Goal: Task Accomplishment & Management: Use online tool/utility

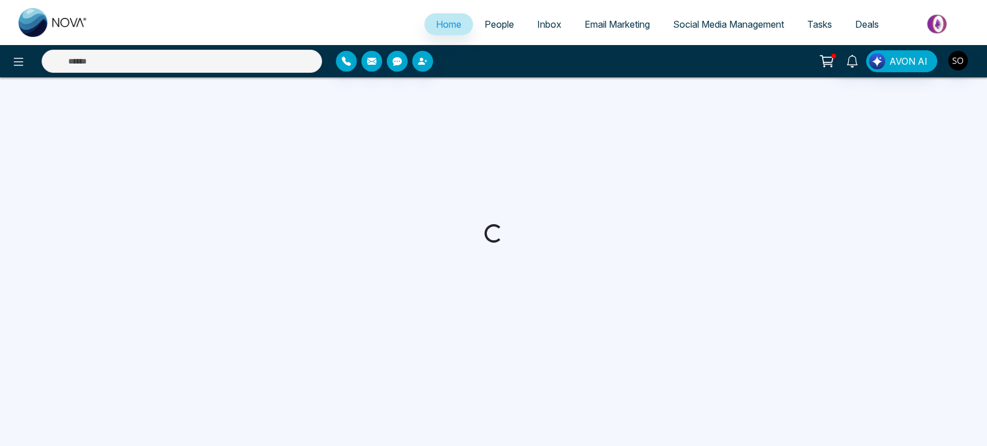
select select "*"
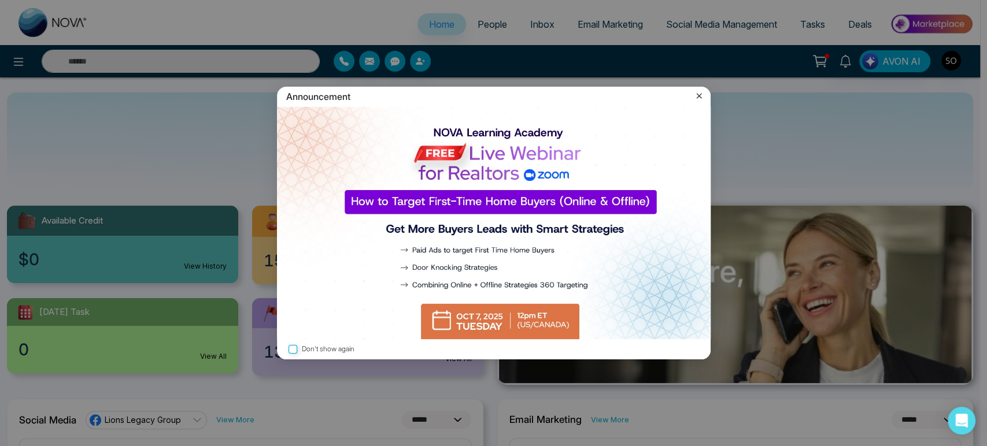
click at [694, 95] on icon at bounding box center [699, 96] width 12 height 12
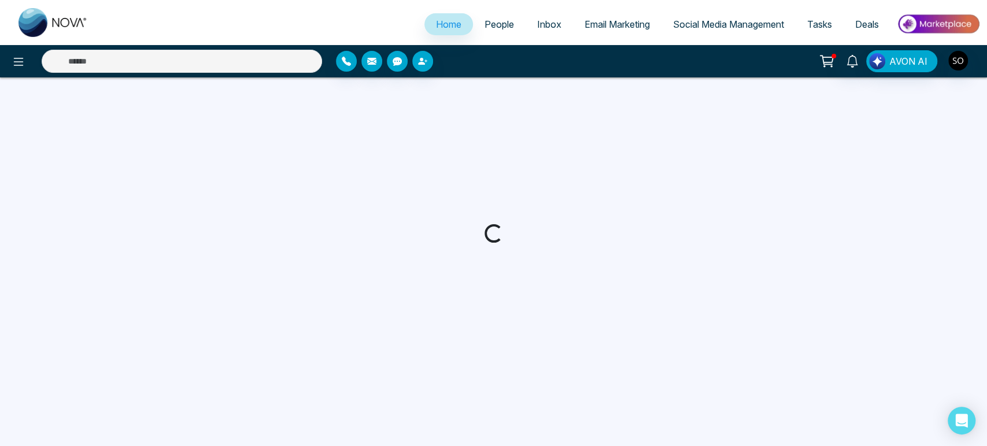
select select "*"
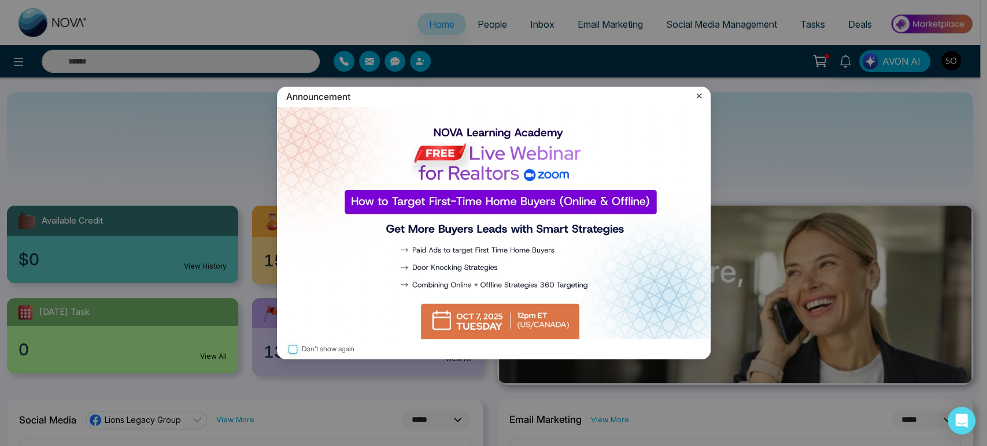
click at [694, 97] on icon at bounding box center [699, 96] width 12 height 12
